Goal: Information Seeking & Learning: Learn about a topic

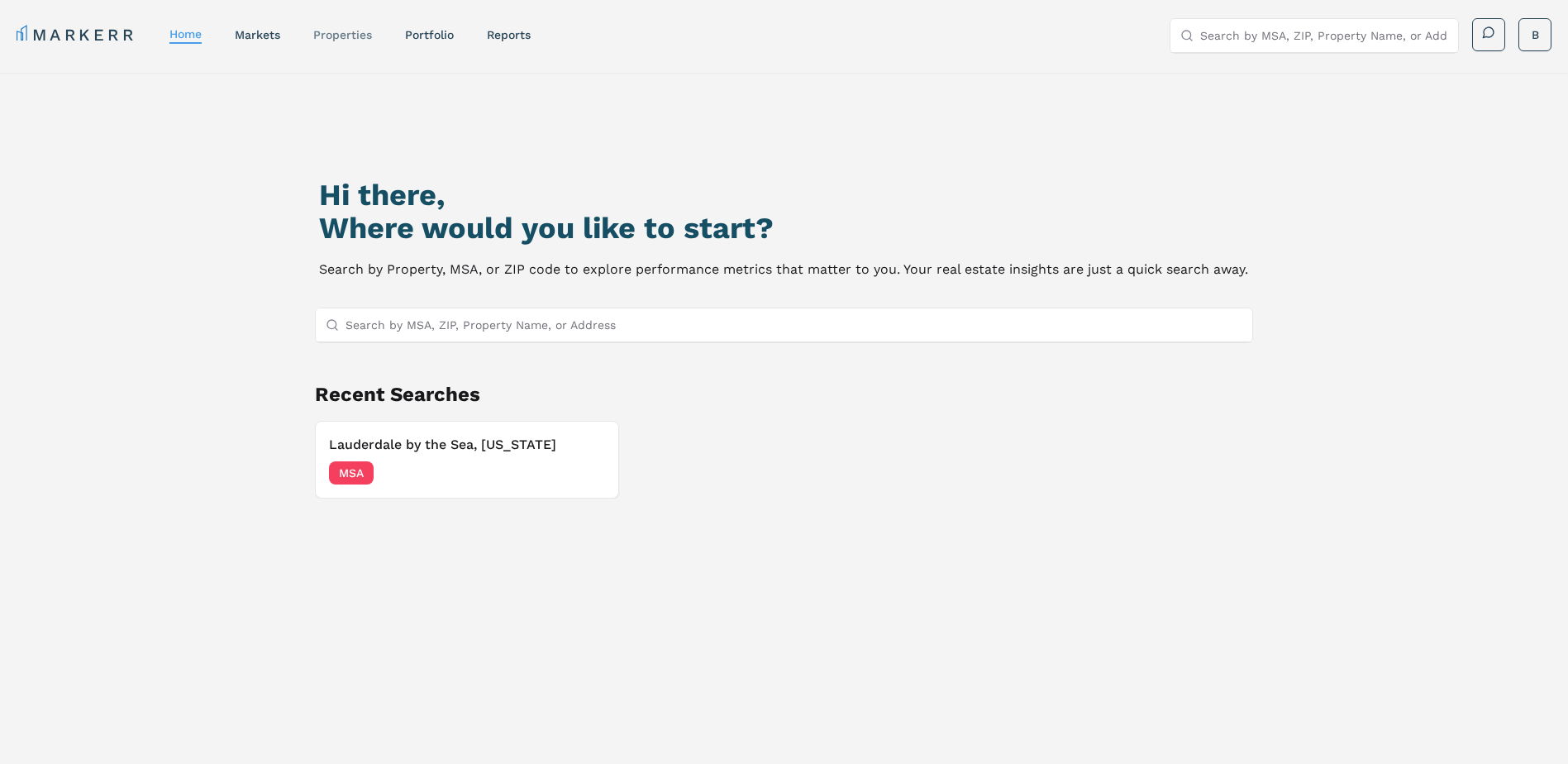
click at [353, 28] on link "properties" at bounding box center [343, 34] width 59 height 13
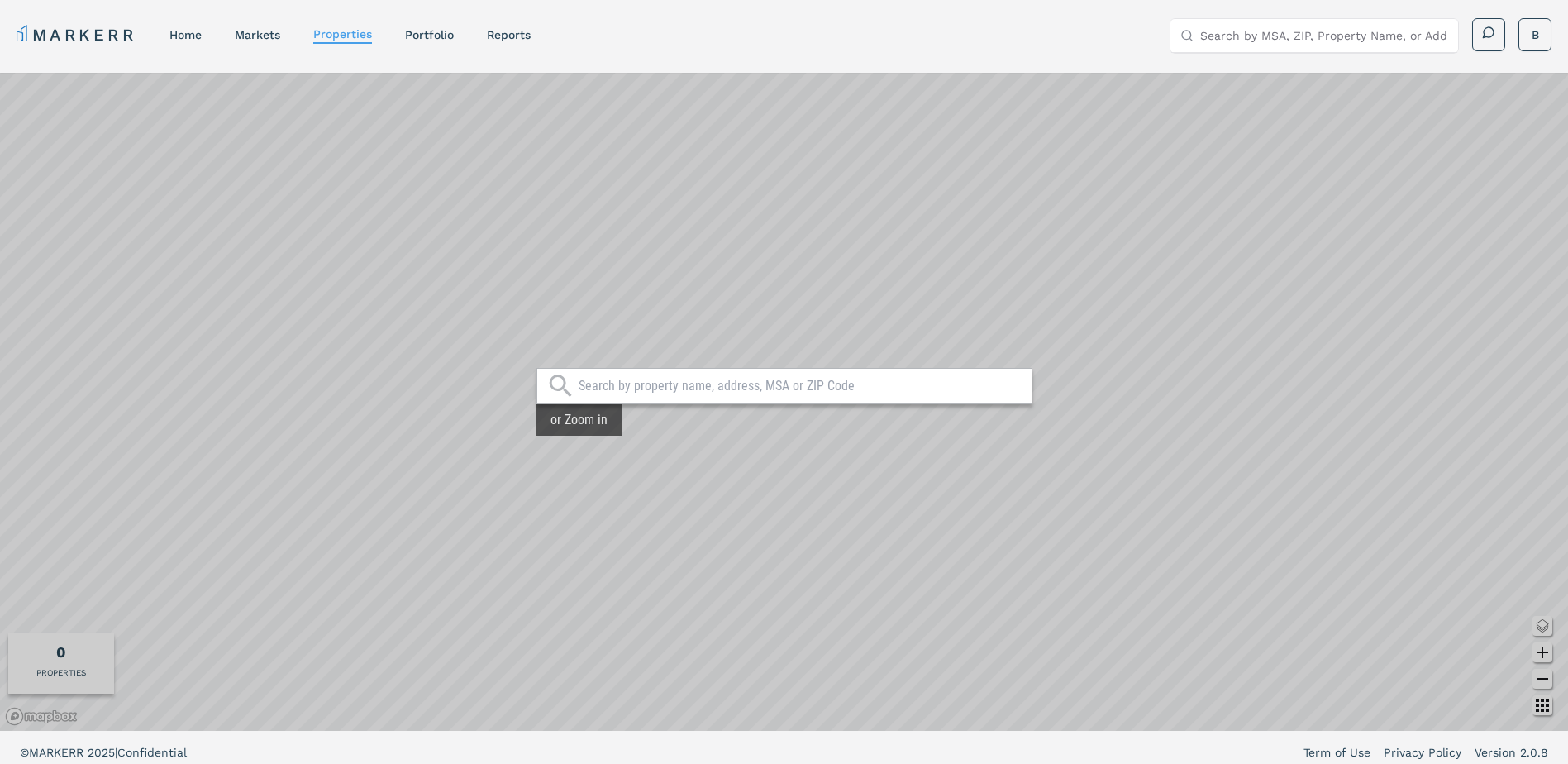
click at [620, 386] on input "text" at bounding box center [801, 386] width 444 height 17
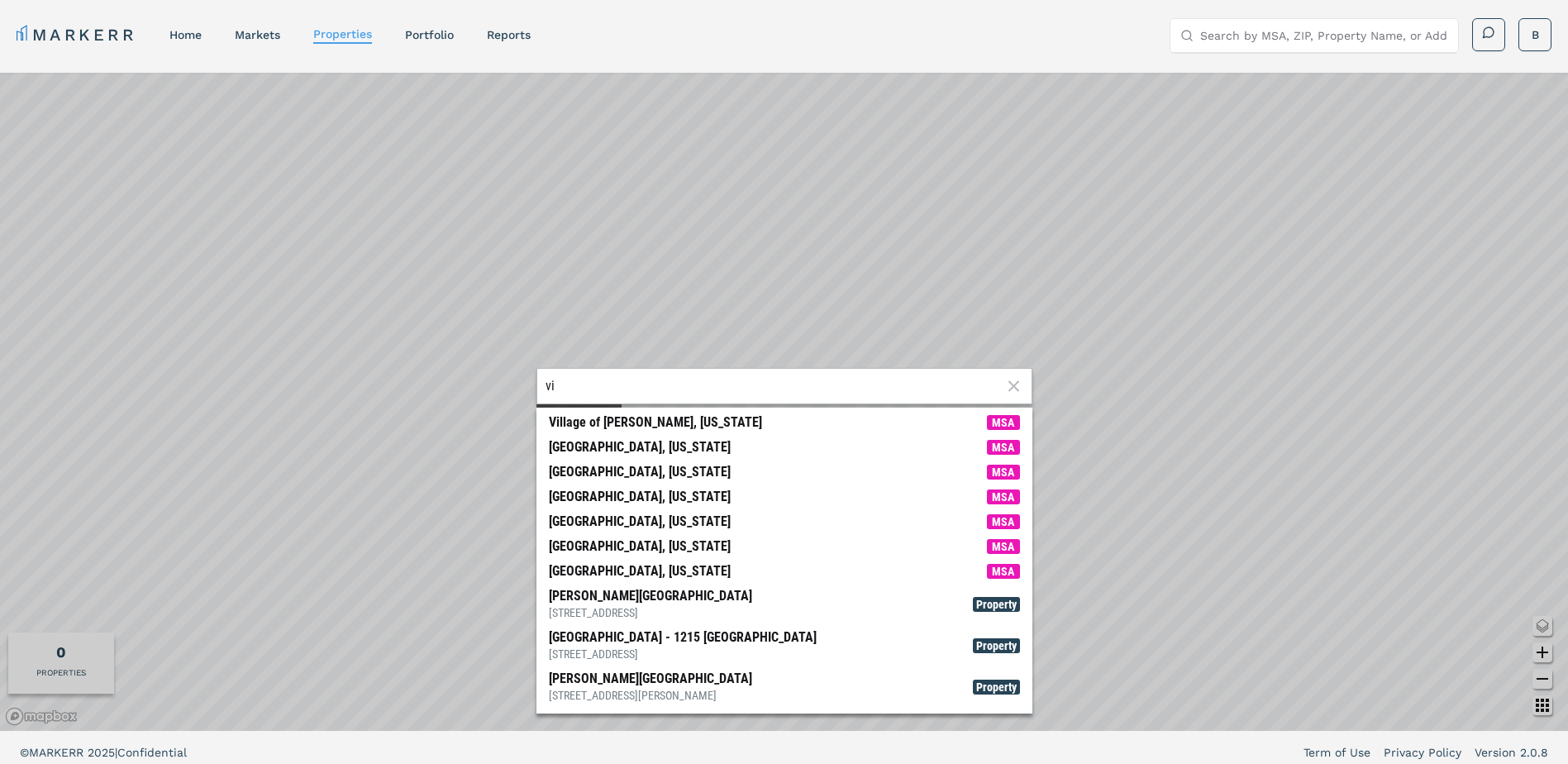
type input "v"
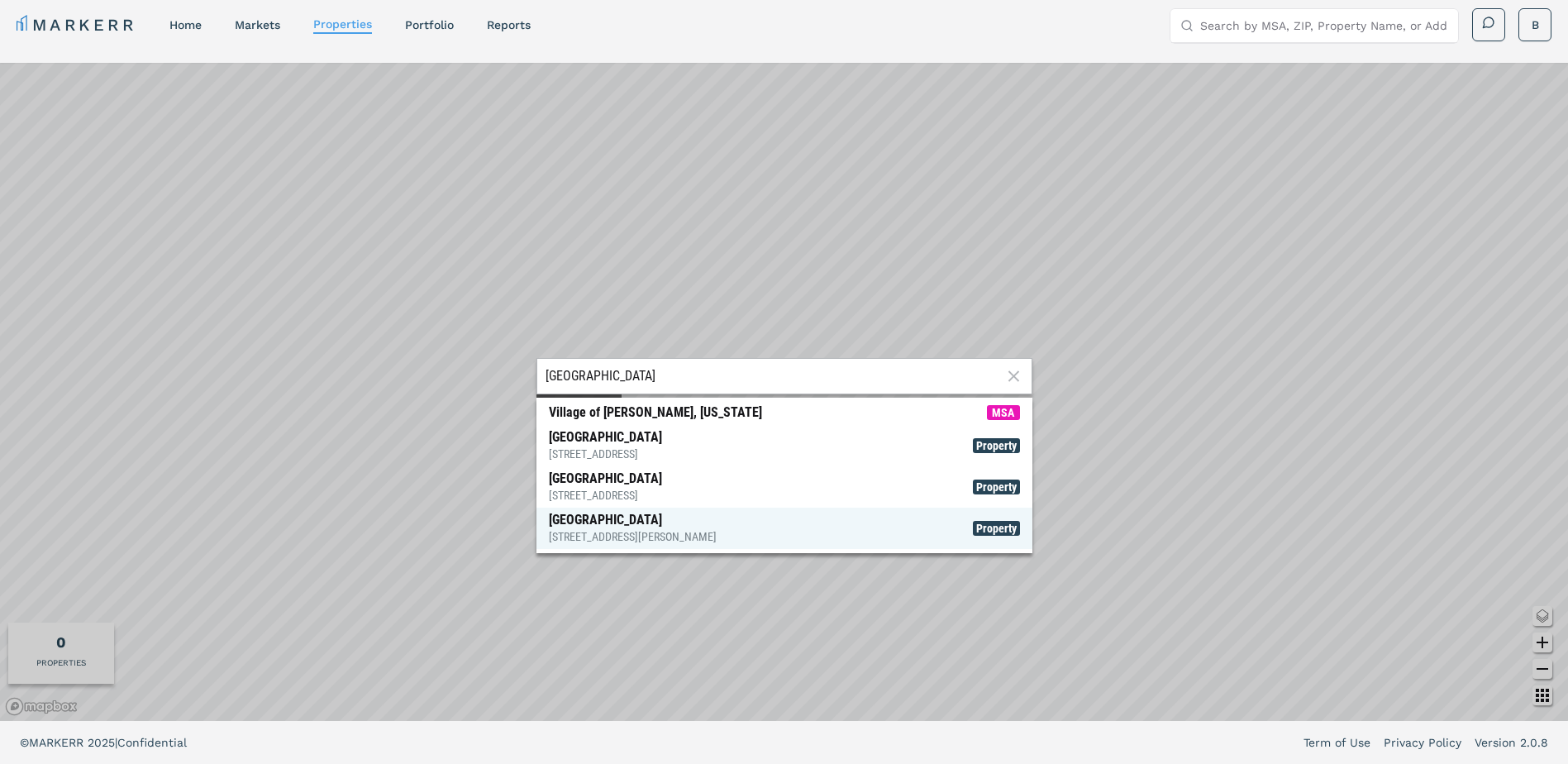
type input "[GEOGRAPHIC_DATA]"
click at [708, 527] on span "[GEOGRAPHIC_DATA] [STREET_ADDRESS][PERSON_NAME] Property" at bounding box center [784, 528] width 496 height 41
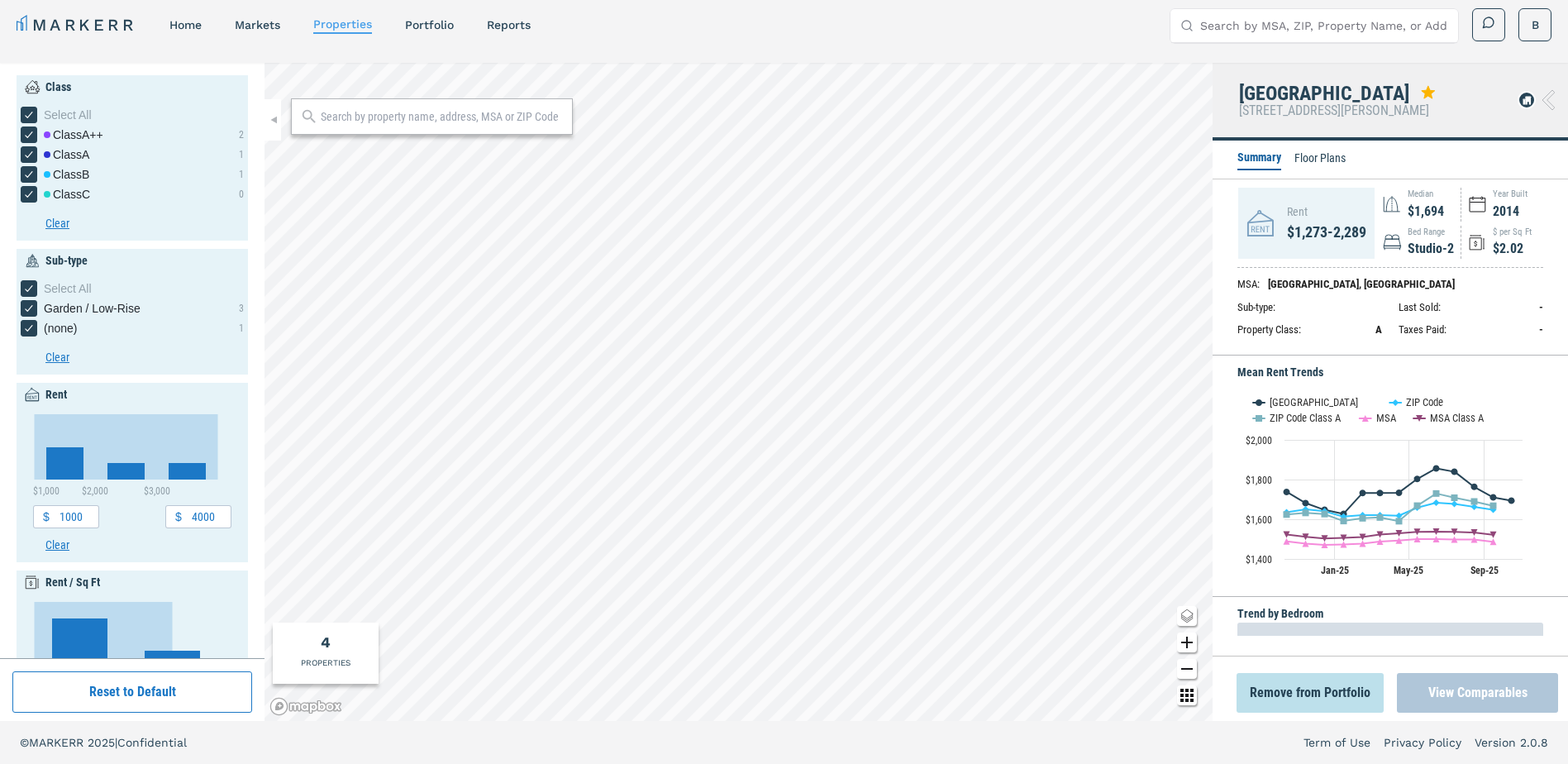
click at [1472, 696] on button "View Comparables" at bounding box center [1478, 692] width 162 height 40
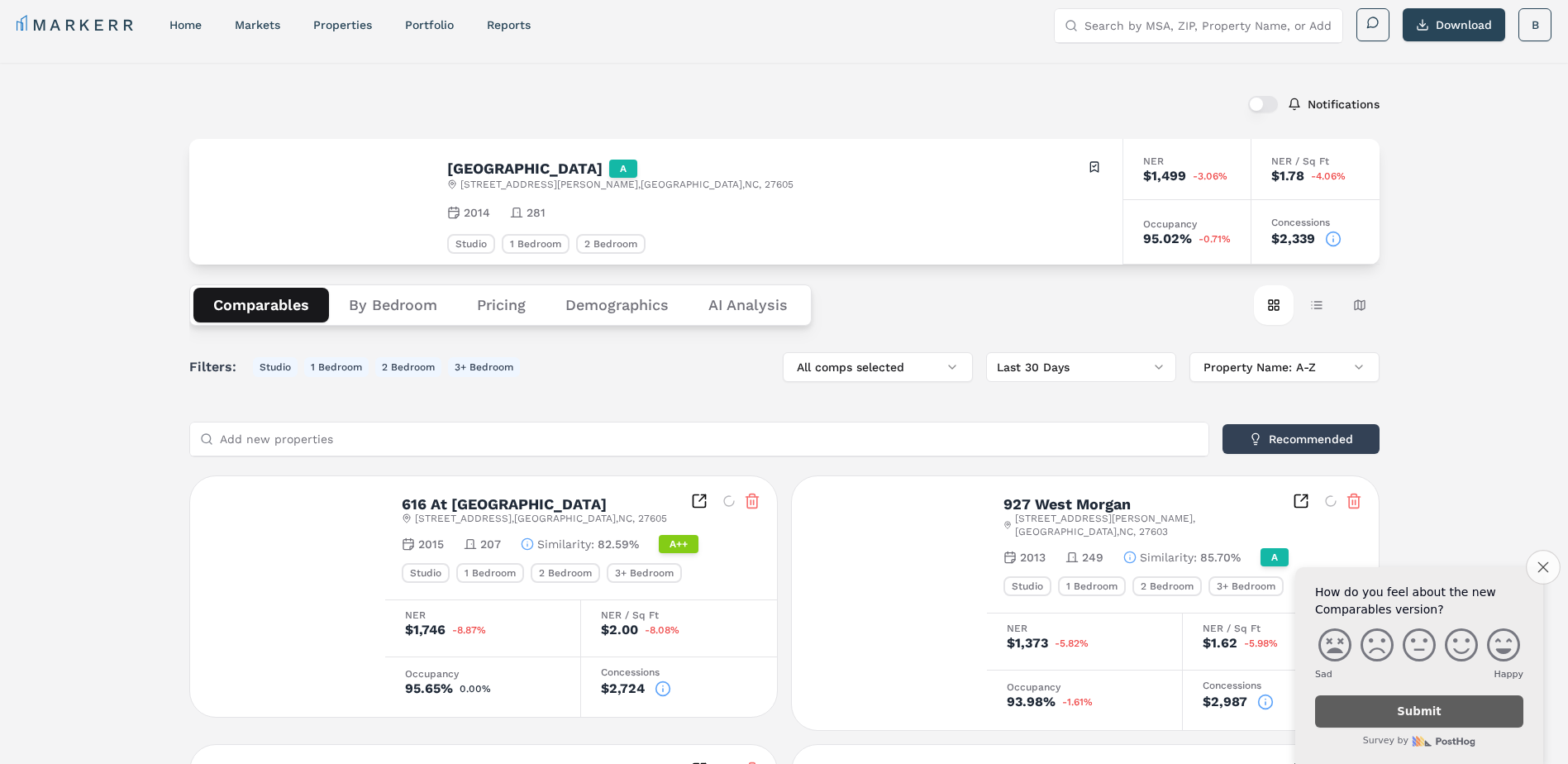
click at [1534, 564] on button "Close survey" at bounding box center [1543, 566] width 35 height 34
